Goal: Information Seeking & Learning: Learn about a topic

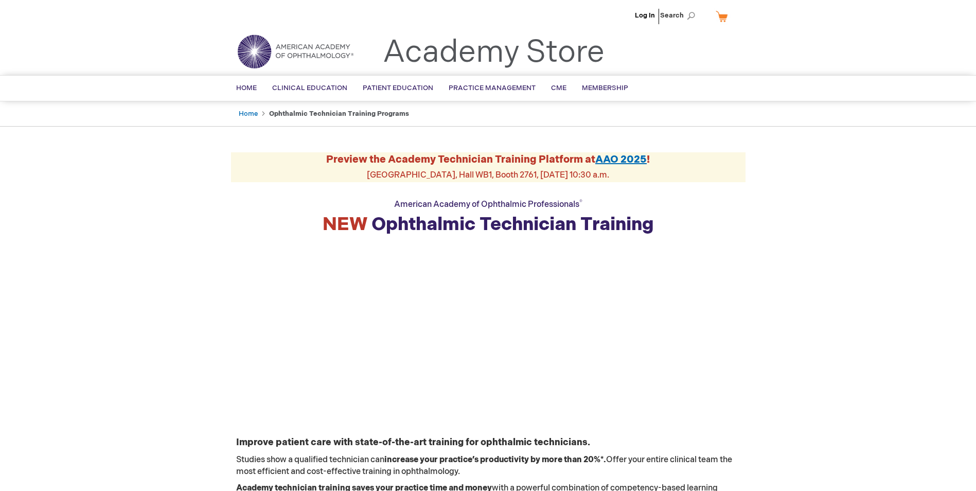
drag, startPoint x: 60, startPoint y: 14, endPoint x: 62, endPoint y: 8, distance: 6.7
click at [61, 9] on div "Log In Search My Cart CLOSE RECENTLY ADDED ITEM(S) Close There are no items in …" at bounding box center [488, 18] width 976 height 36
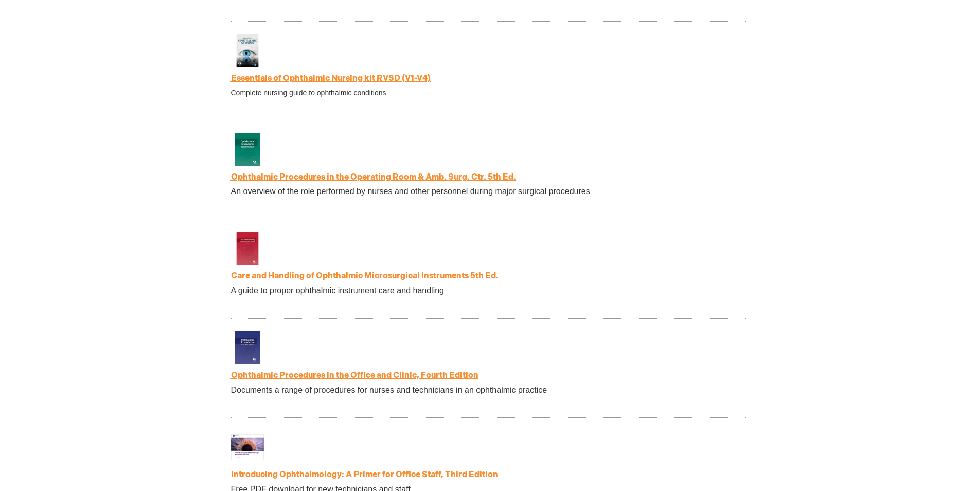
scroll to position [1750, 0]
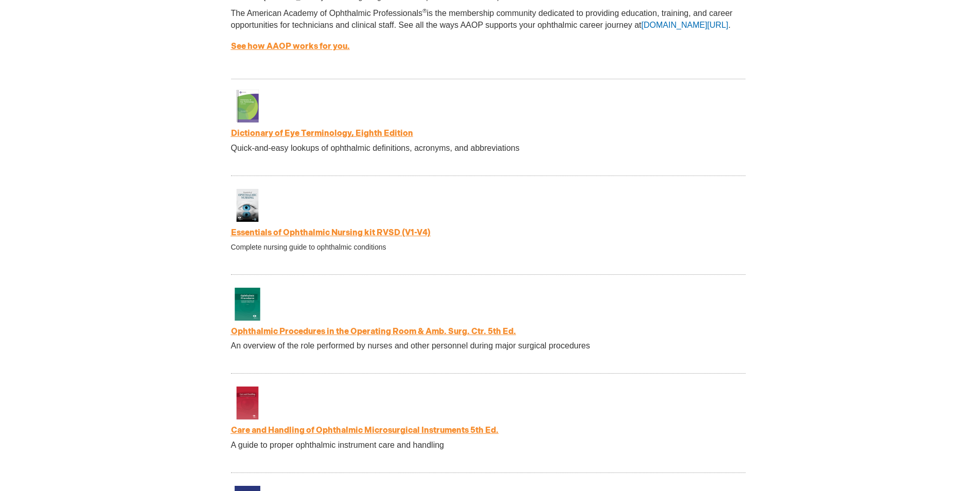
click at [368, 237] on link "Essentials of Ophthalmic Nursing kit RVSD (V1-V4)" at bounding box center [331, 233] width 200 height 10
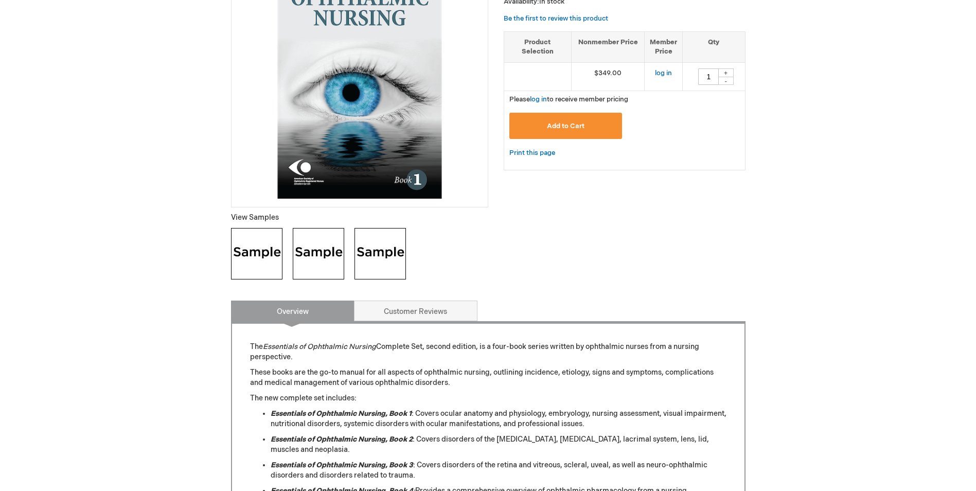
scroll to position [103, 0]
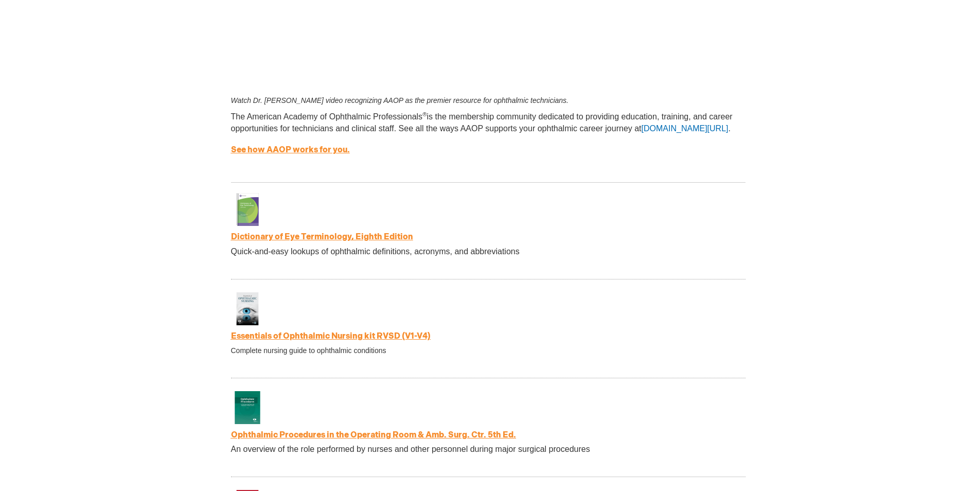
scroll to position [1646, 0]
click at [366, 239] on link "Dictionary of Eye Terminology, Eighth Edition" at bounding box center [322, 238] width 182 height 10
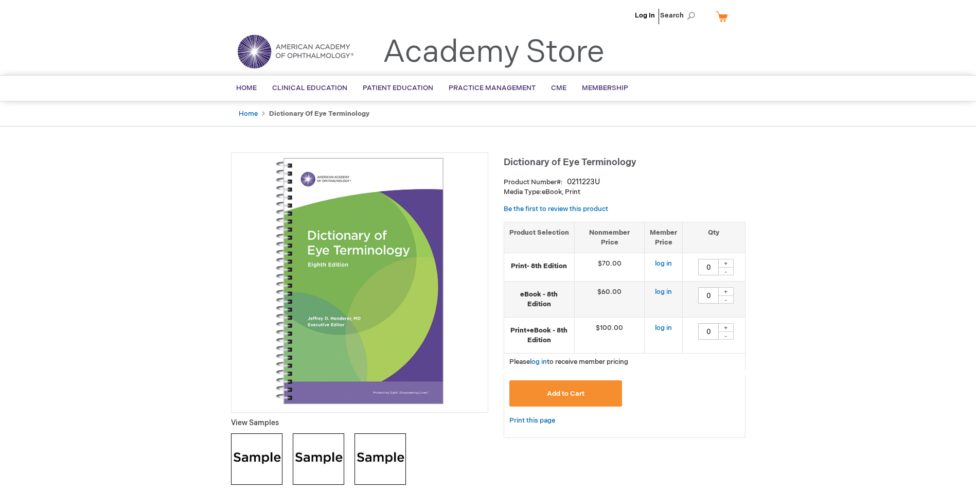
click at [259, 460] on img at bounding box center [256, 458] width 51 height 51
click at [318, 466] on img at bounding box center [318, 458] width 51 height 51
click at [389, 457] on img at bounding box center [380, 458] width 51 height 51
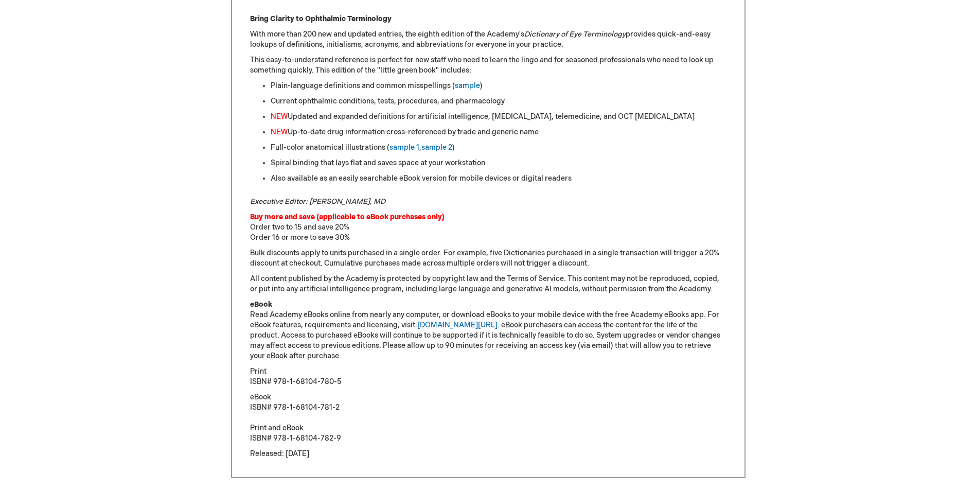
scroll to position [412, 0]
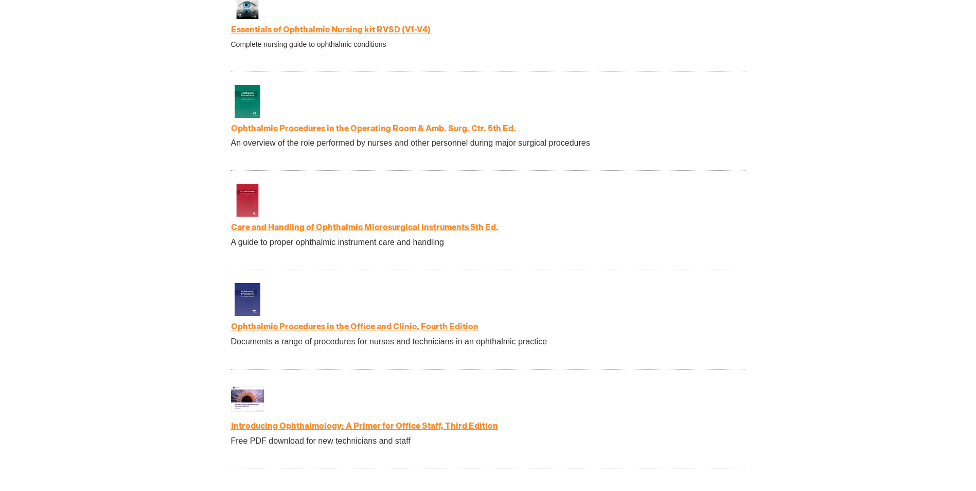
scroll to position [1954, 0]
click at [369, 325] on strong "Ophthalmic Procedures in the Office and Clinic, Fourth Edition" at bounding box center [488, 327] width 515 height 12
drag, startPoint x: 369, startPoint y: 325, endPoint x: 404, endPoint y: 334, distance: 35.5
click at [404, 331] on link "Ophthalmic Procedures in the Office and Clinic, Fourth Edition" at bounding box center [355, 326] width 248 height 10
